Goal: Task Accomplishment & Management: Complete application form

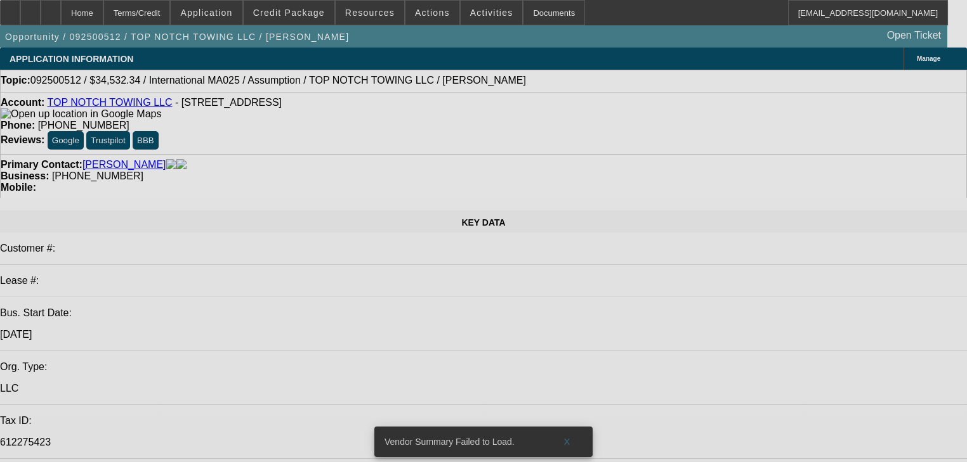
select select "0"
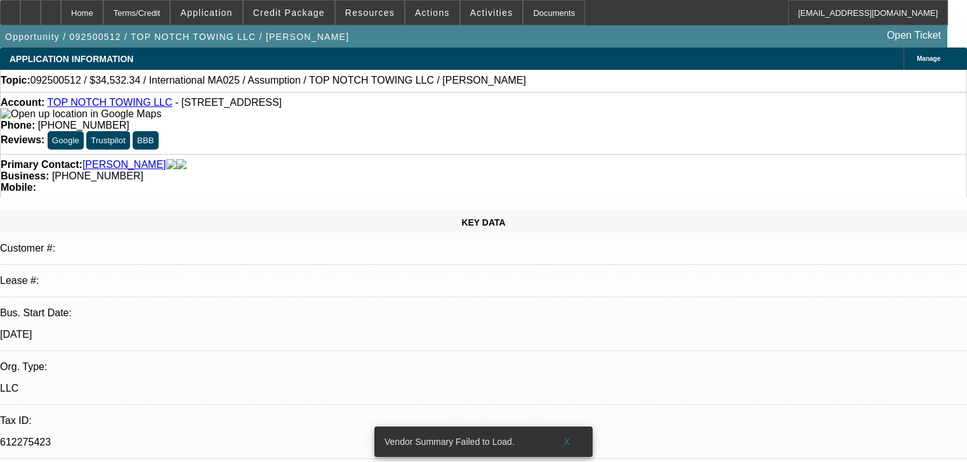
select select "2"
select select "0"
select select "6"
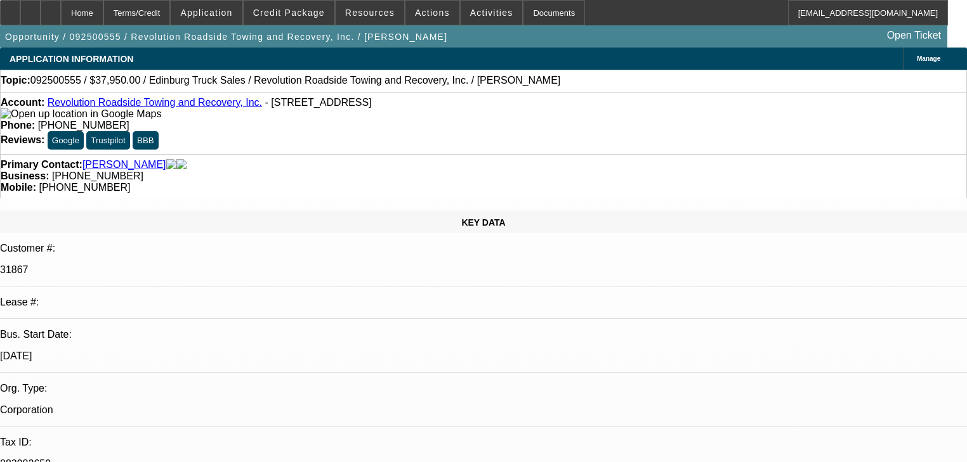
select select "0"
select select "2"
select select "0.1"
select select "4"
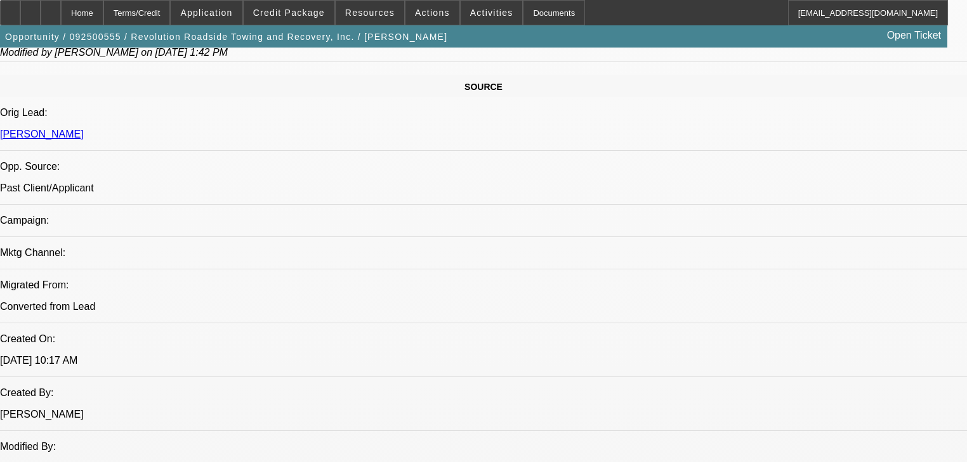
scroll to position [710, 0]
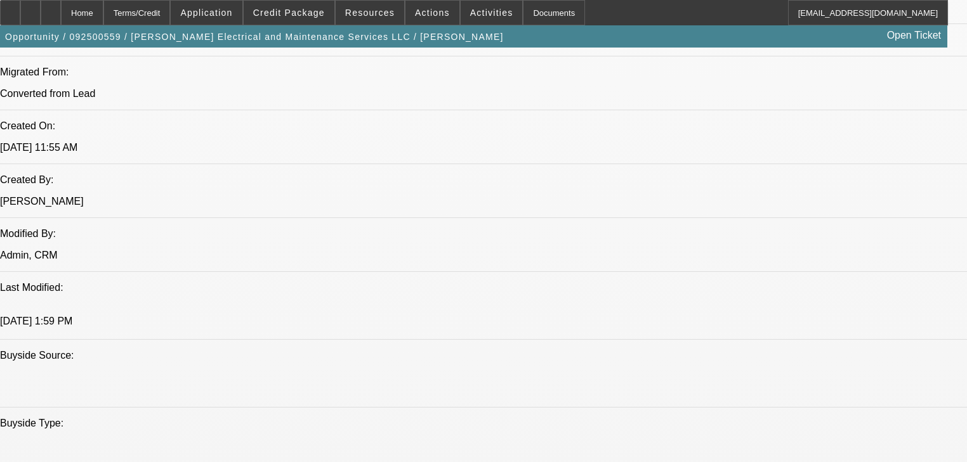
select select "0.1"
select select "2"
select select "0"
select select "6"
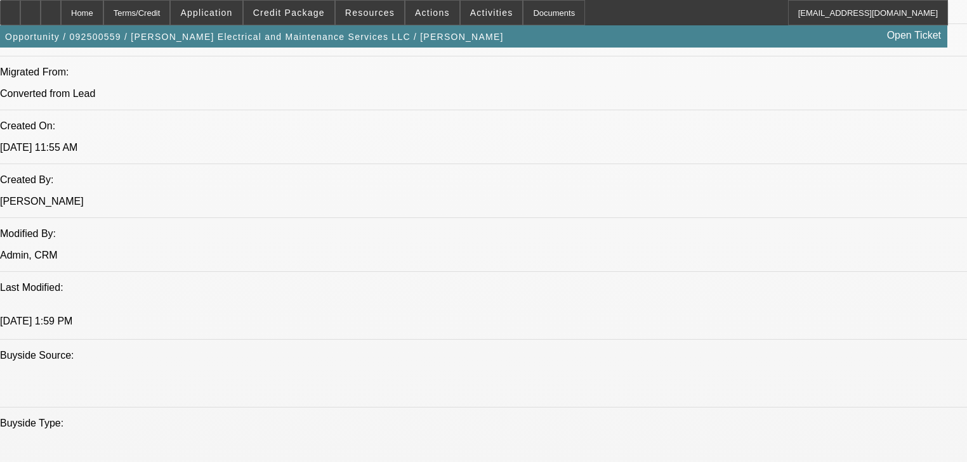
select select "0.1"
select select "2"
select select "0"
select select "6"
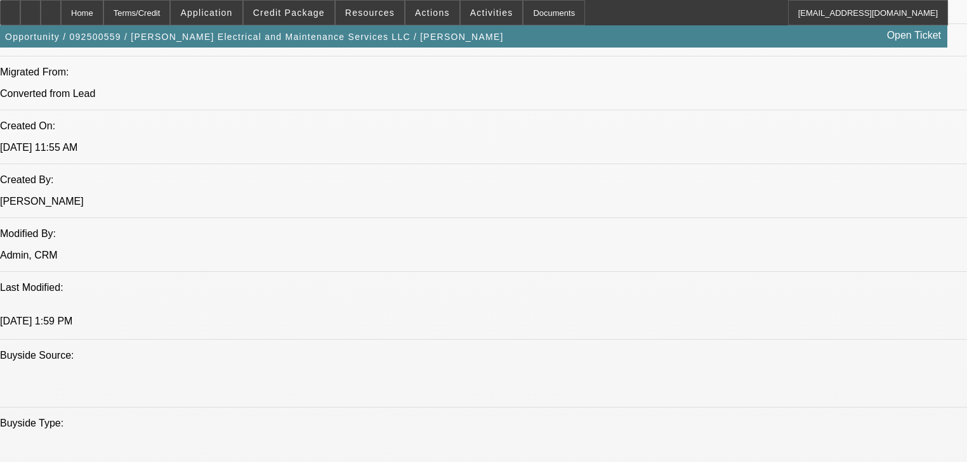
select select "0.1"
select select "2"
select select "0"
select select "6"
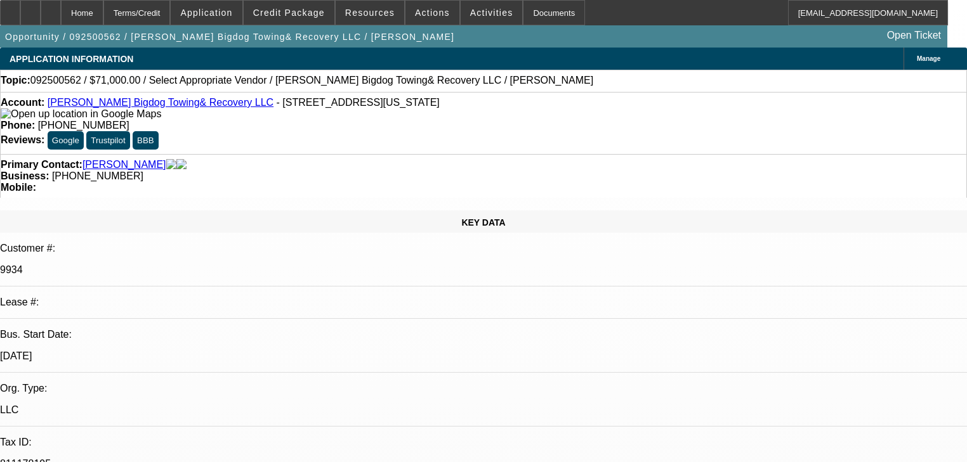
select select "0"
select select "2"
select select "0.1"
select select "4"
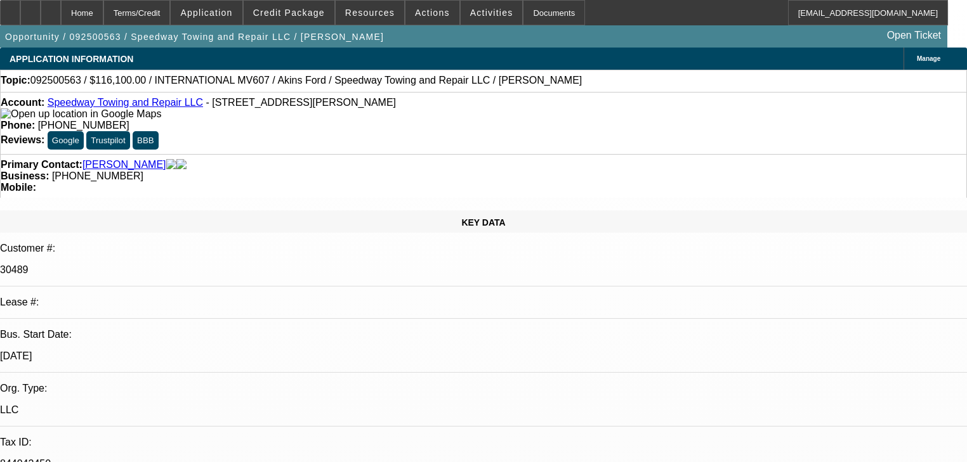
select select "0.1"
select select "2"
select select "0.1"
select select "4"
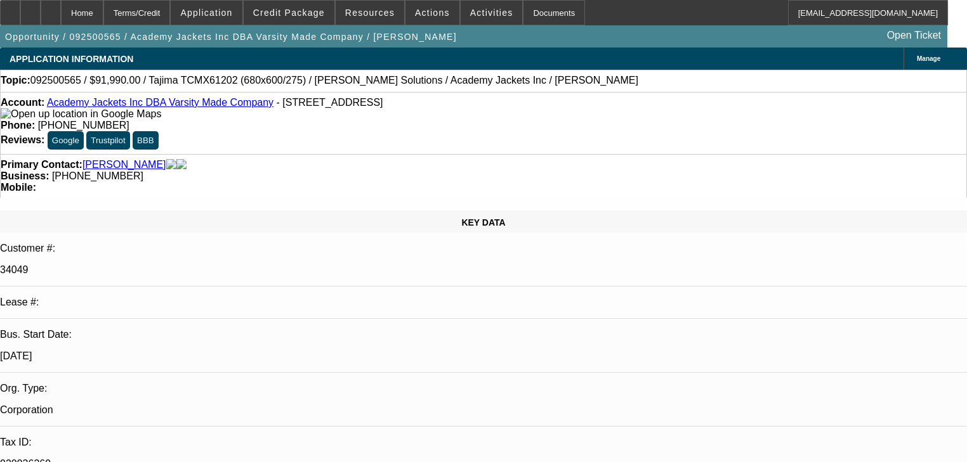
select select "0"
select select "2"
select select "0.1"
select select "4"
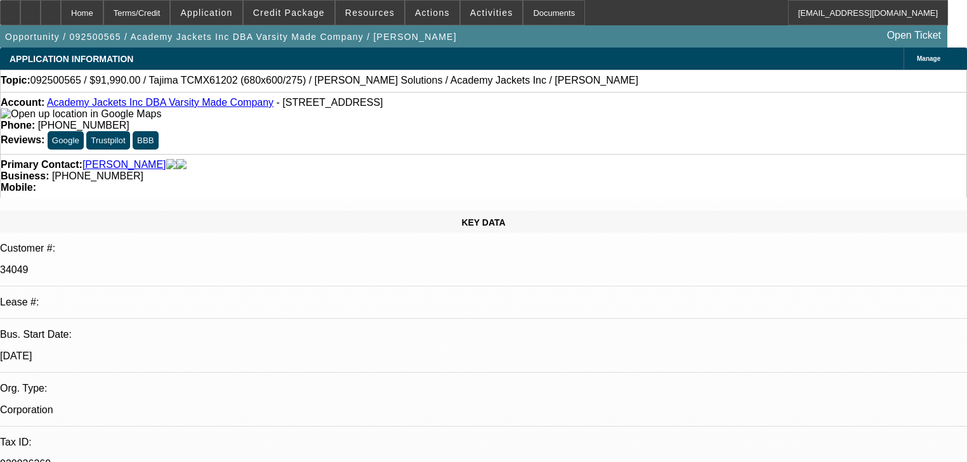
select select "0"
select select "2"
select select "0.1"
select select "4"
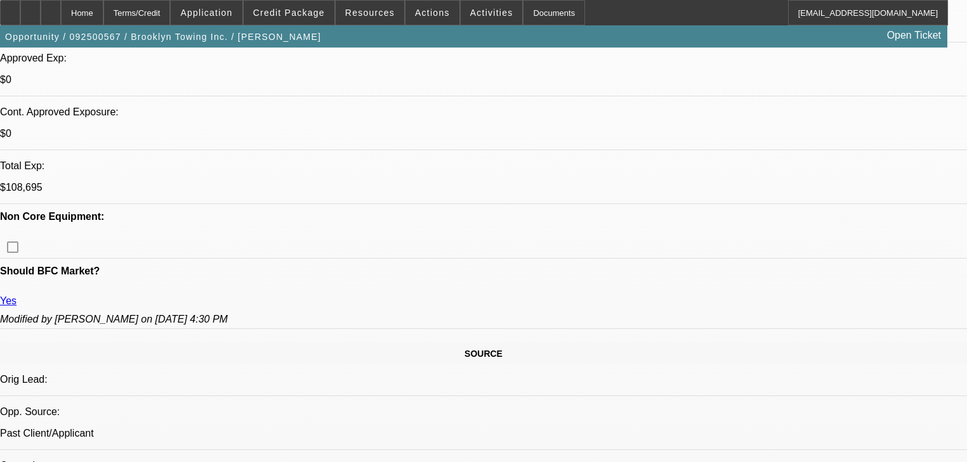
select select "0"
select select "2"
select select "0"
select select "6"
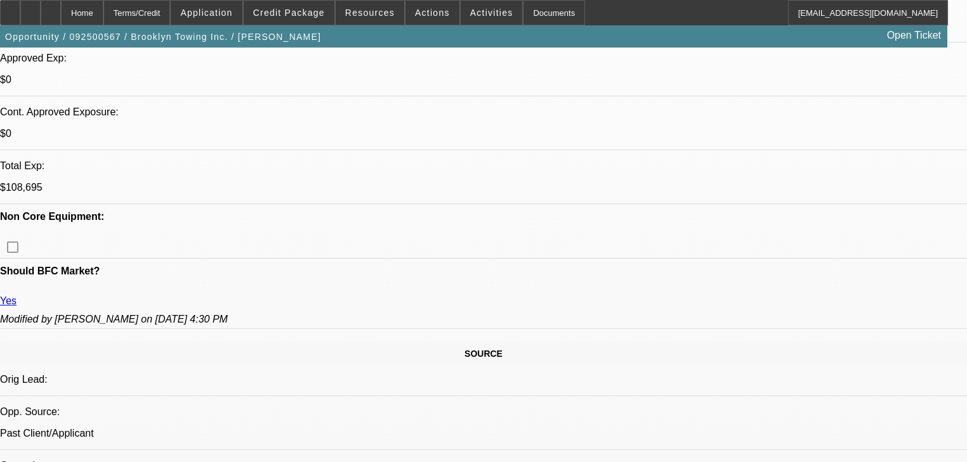
select select "0"
select select "2"
select select "0"
select select "6"
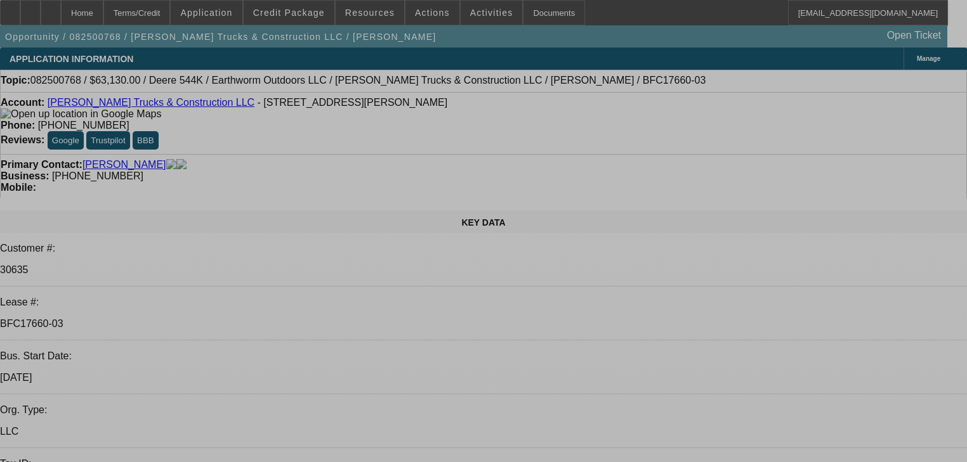
select select "0"
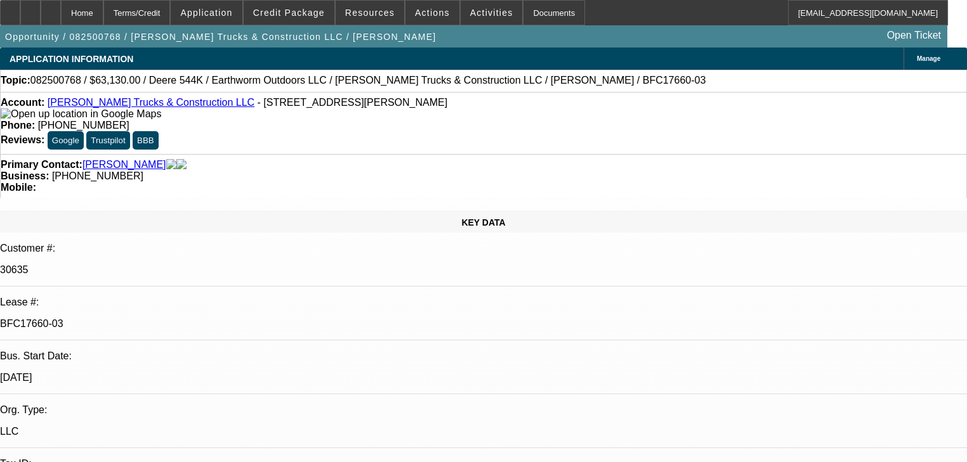
select select "0"
select select "2"
select select "0"
select select "6"
select select "0"
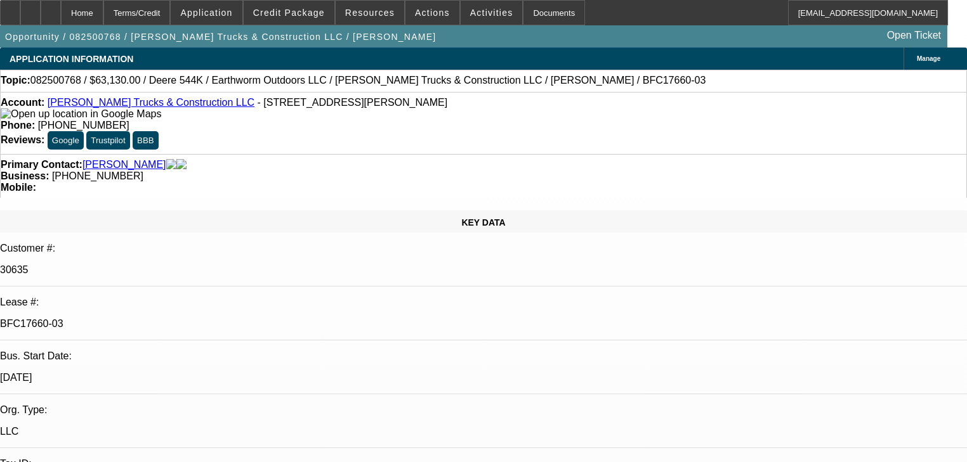
select select "0"
select select "2"
select select "0"
select select "6"
select select "0"
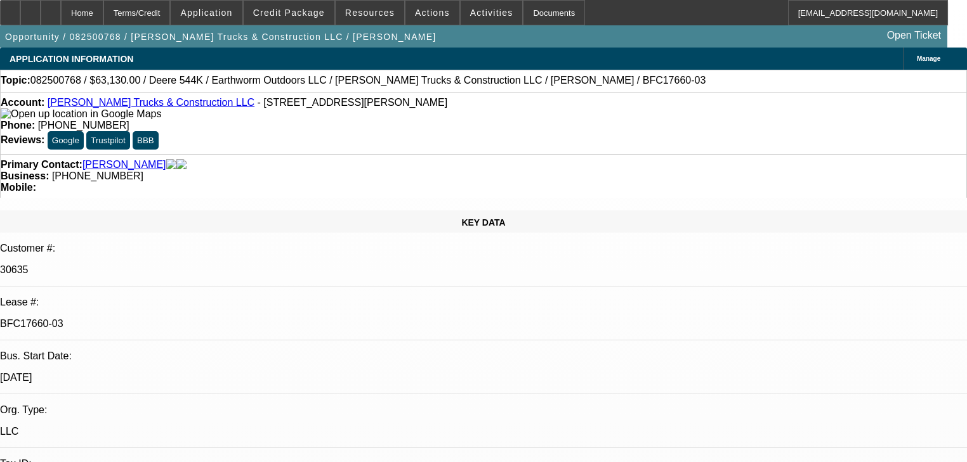
select select "0"
select select "2"
select select "0"
select select "6"
select select "0.1"
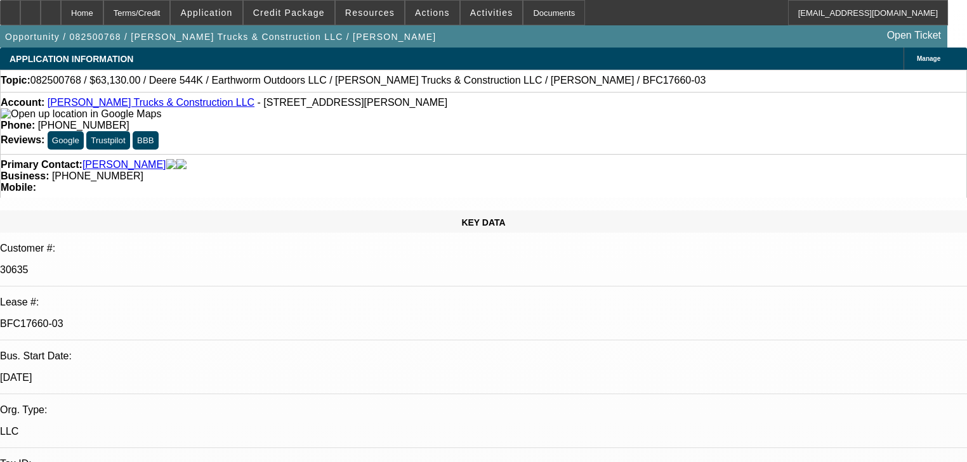
select select "0"
select select "2"
select select "0"
select select "6"
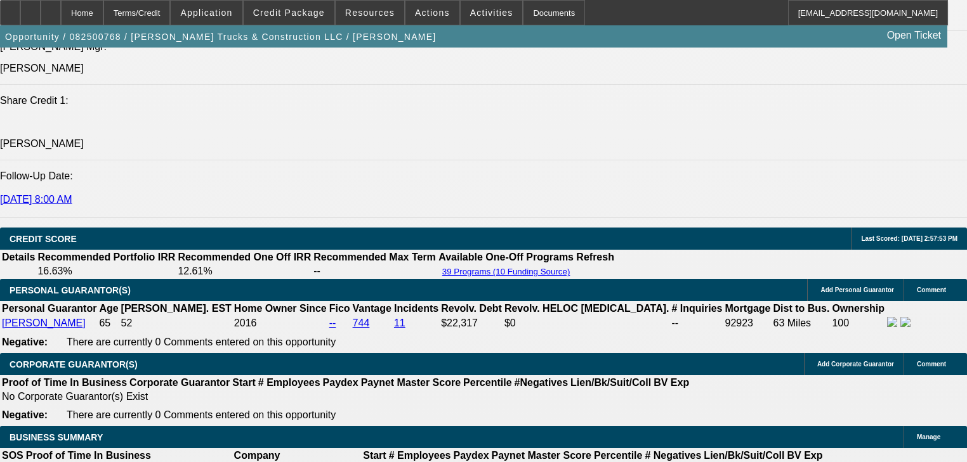
scroll to position [1319, 0]
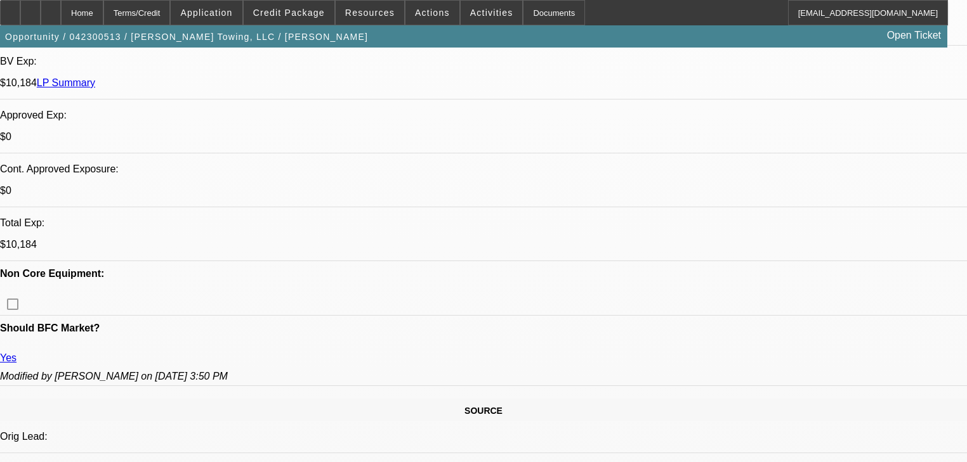
select select "0.1"
select select "0"
select select "2"
select select "0.1"
select select "4"
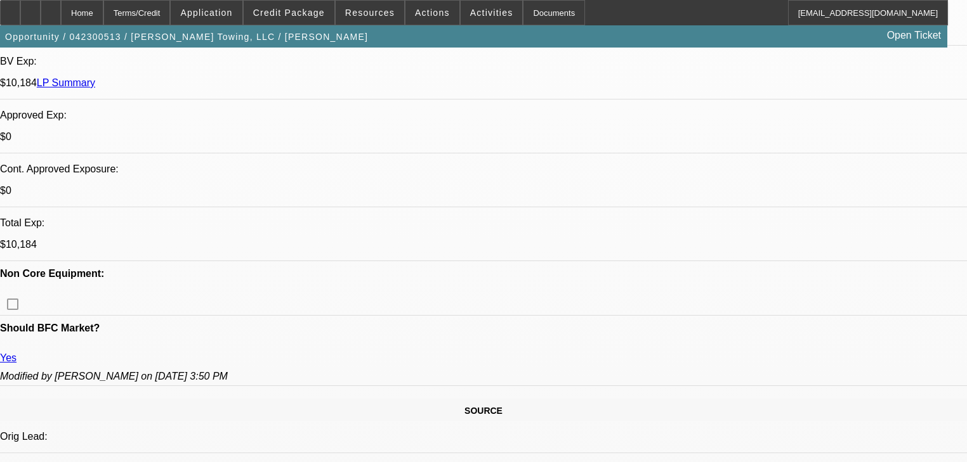
select select "0.1"
select select "0"
select select "2"
select select "0.1"
select select "4"
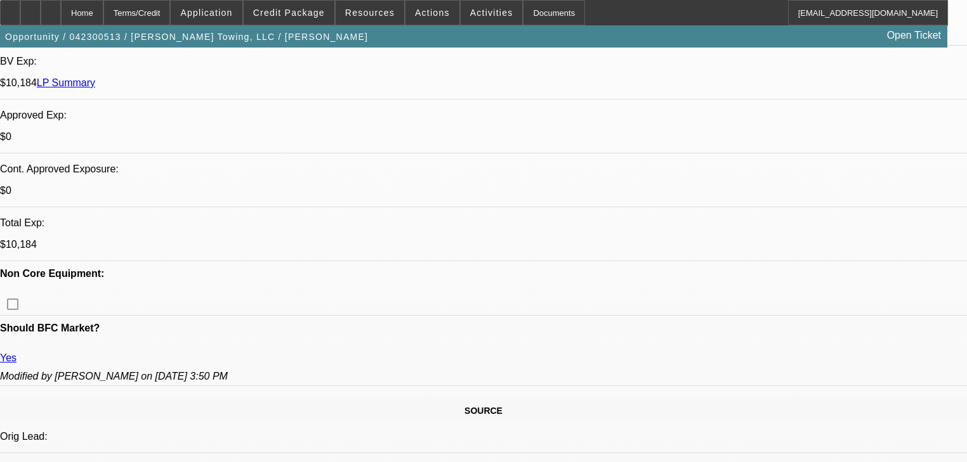
select select "0.1"
select select "0"
select select "2"
select select "0.1"
select select "4"
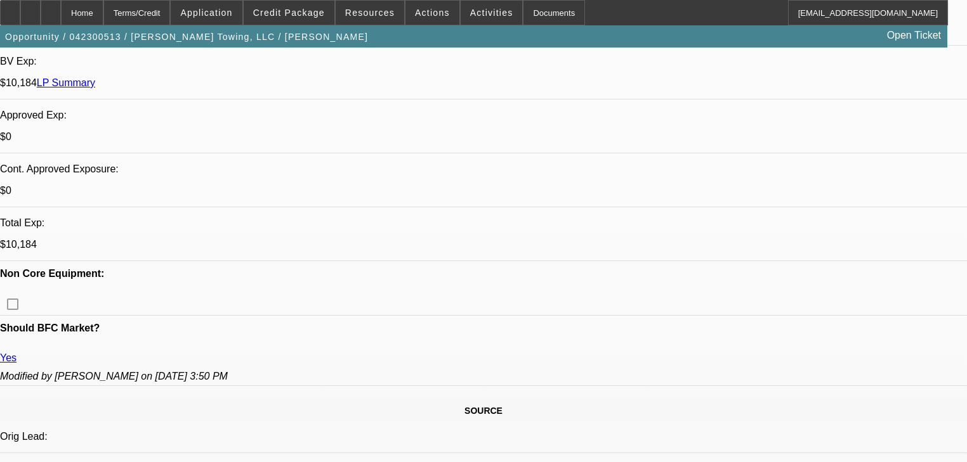
select select "0.1"
select select "0"
select select "2"
select select "0.1"
select select "4"
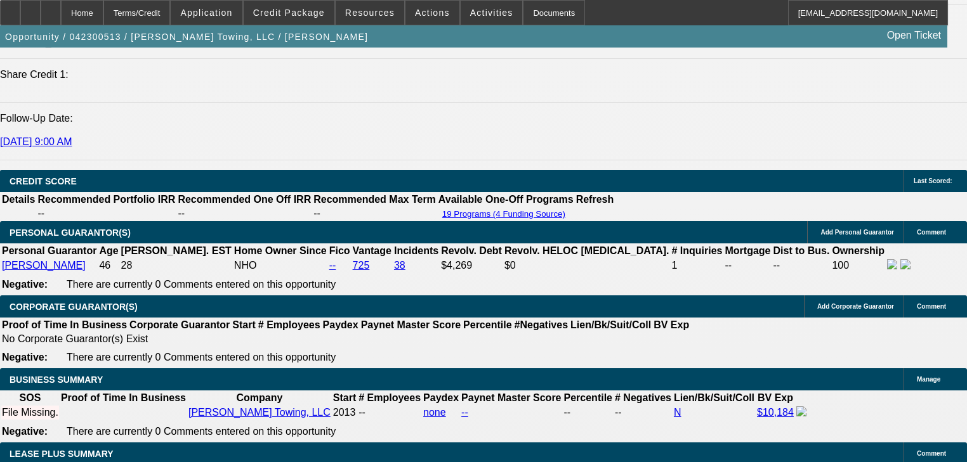
scroll to position [1674, 0]
